Goal: Information Seeking & Learning: Understand process/instructions

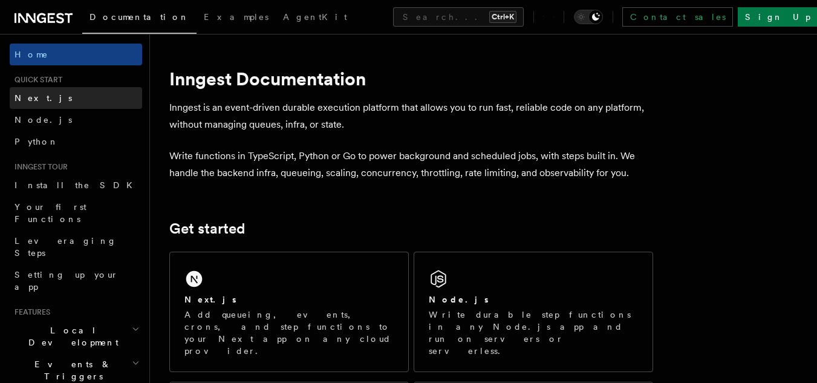
click at [20, 99] on span "Next.js" at bounding box center [43, 98] width 57 height 10
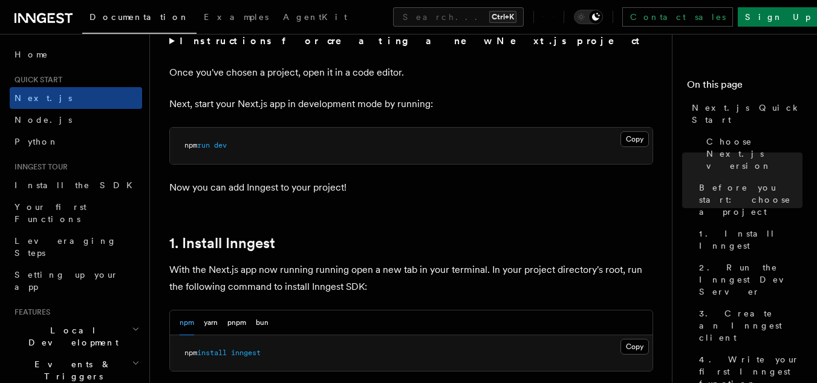
scroll to position [544, 0]
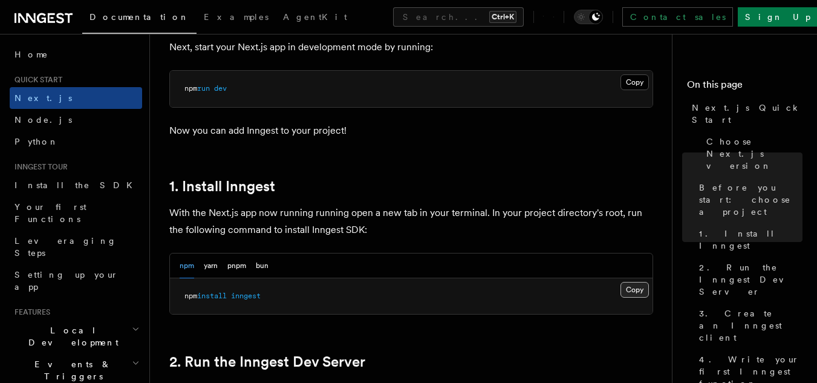
click at [630, 293] on button "Copy Copied" at bounding box center [635, 290] width 28 height 16
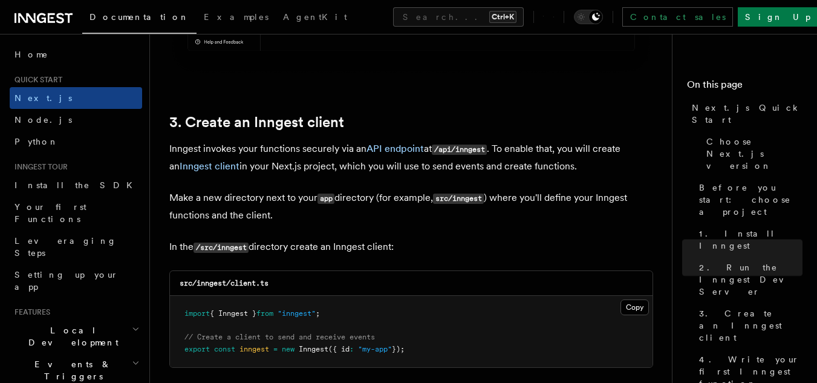
scroll to position [1331, 0]
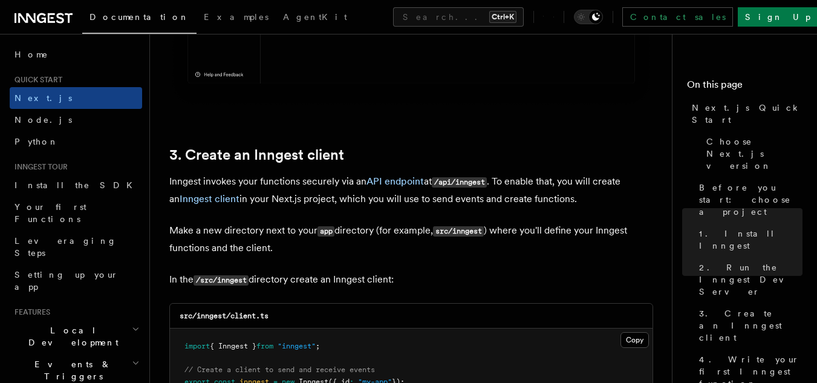
drag, startPoint x: 222, startPoint y: 278, endPoint x: 249, endPoint y: 279, distance: 26.7
click at [249, 279] on code "/src/inngest" at bounding box center [221, 280] width 55 height 10
copy code "inngest"
click at [238, 289] on p "In the /src/inngest directory create an Inngest client:" at bounding box center [411, 280] width 484 height 18
drag, startPoint x: 232, startPoint y: 316, endPoint x: 256, endPoint y: 316, distance: 24.2
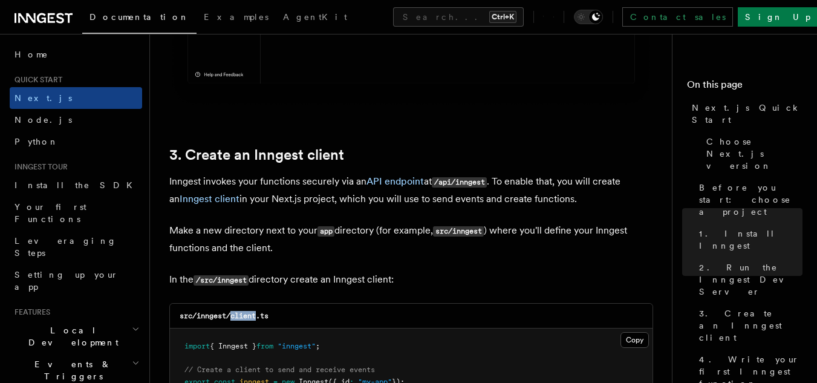
click at [256, 316] on code "src/inngest/client.ts" at bounding box center [224, 316] width 89 height 8
copy code "client"
click at [287, 316] on div "src/inngest/client.ts" at bounding box center [411, 316] width 483 height 25
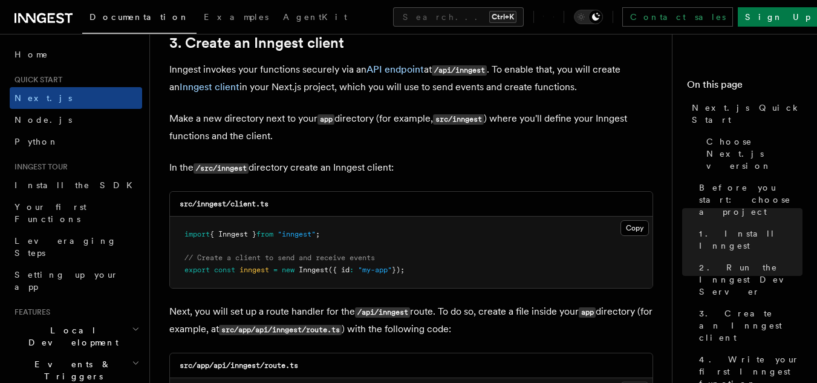
scroll to position [1452, 0]
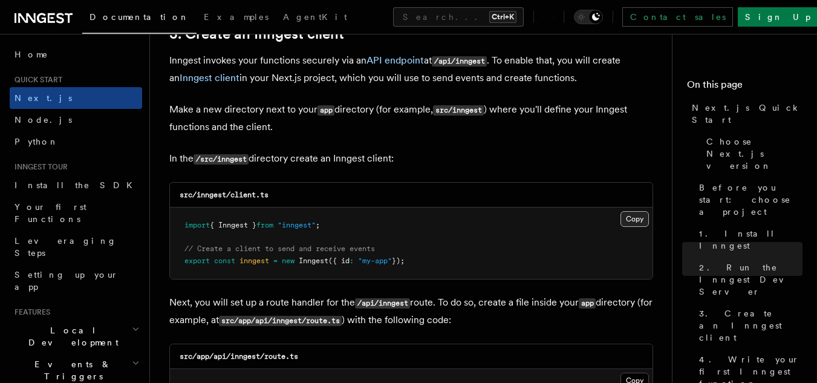
click at [641, 219] on button "Copy Copied" at bounding box center [635, 219] width 28 height 16
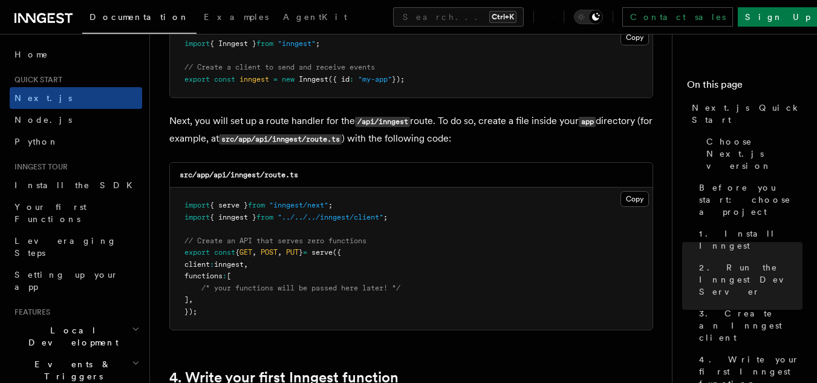
scroll to position [1694, 0]
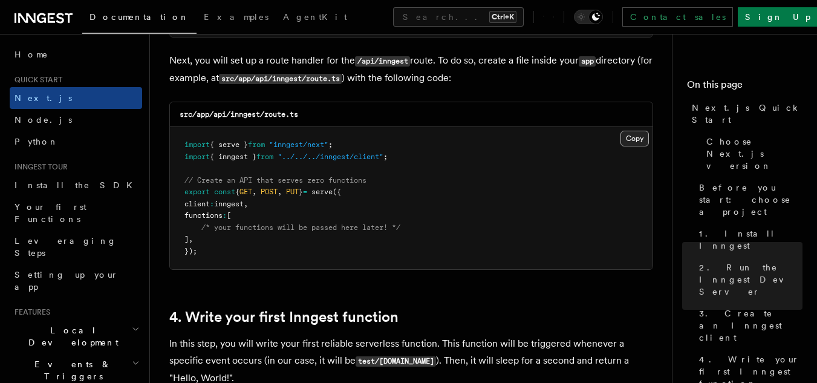
click at [632, 137] on button "Copy Copied" at bounding box center [635, 139] width 28 height 16
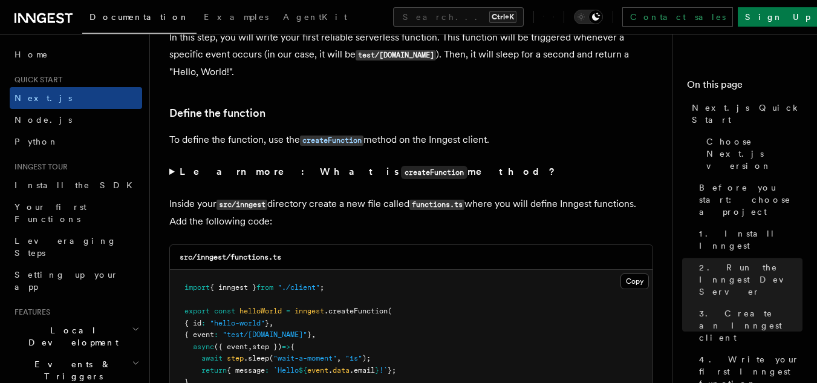
scroll to position [2057, 0]
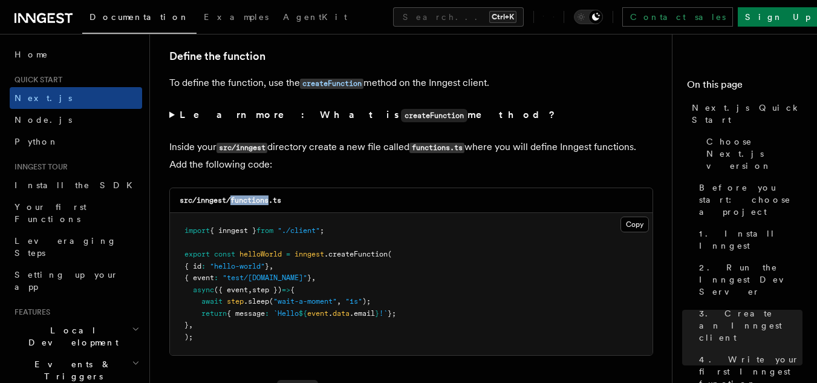
drag, startPoint x: 232, startPoint y: 198, endPoint x: 272, endPoint y: 201, distance: 39.4
click at [272, 201] on code "src/inngest/functions.ts" at bounding box center [231, 200] width 102 height 8
copy code "functions"
click at [331, 192] on div "src/inngest/functions.ts" at bounding box center [411, 200] width 483 height 25
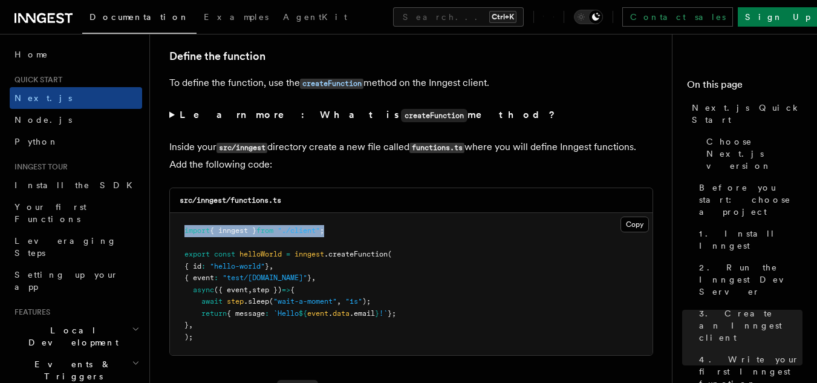
drag, startPoint x: 339, startPoint y: 230, endPoint x: 169, endPoint y: 227, distance: 169.4
click at [169, 227] on div "src/inngest/functions.ts Copy Copied import { inngest } from "./client" ; expor…" at bounding box center [411, 272] width 484 height 168
copy span "import { inngest } from "./client" ;"
click at [633, 223] on button "Copy Copied" at bounding box center [635, 225] width 28 height 16
click at [634, 223] on button "Copy Copied" at bounding box center [635, 225] width 28 height 16
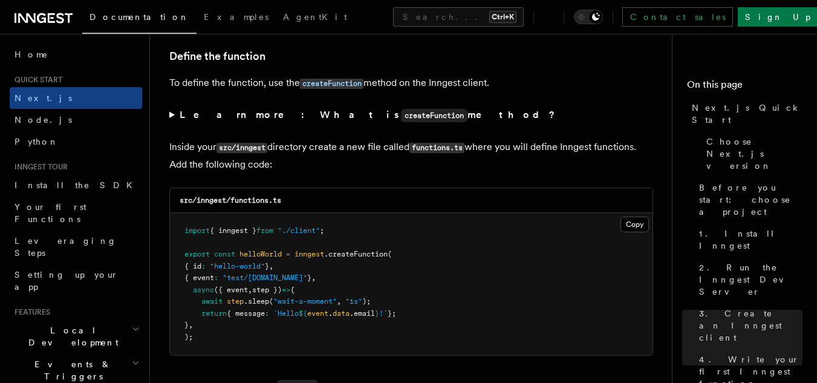
click at [452, 256] on pre "import { inngest } from "./client" ; export const helloWorld = inngest .createF…" at bounding box center [411, 284] width 483 height 142
